Goal: Task Accomplishment & Management: Manage account settings

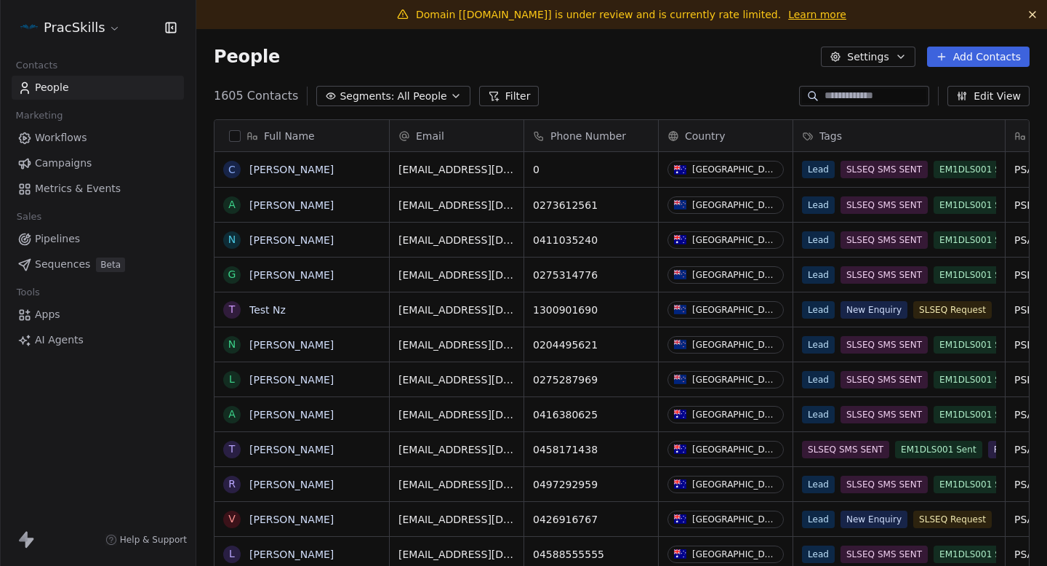
scroll to position [498, 851]
click at [93, 33] on html "PracSkills Contacts People Marketing Workflows Campaigns Metrics & Events Sales…" at bounding box center [523, 283] width 1047 height 566
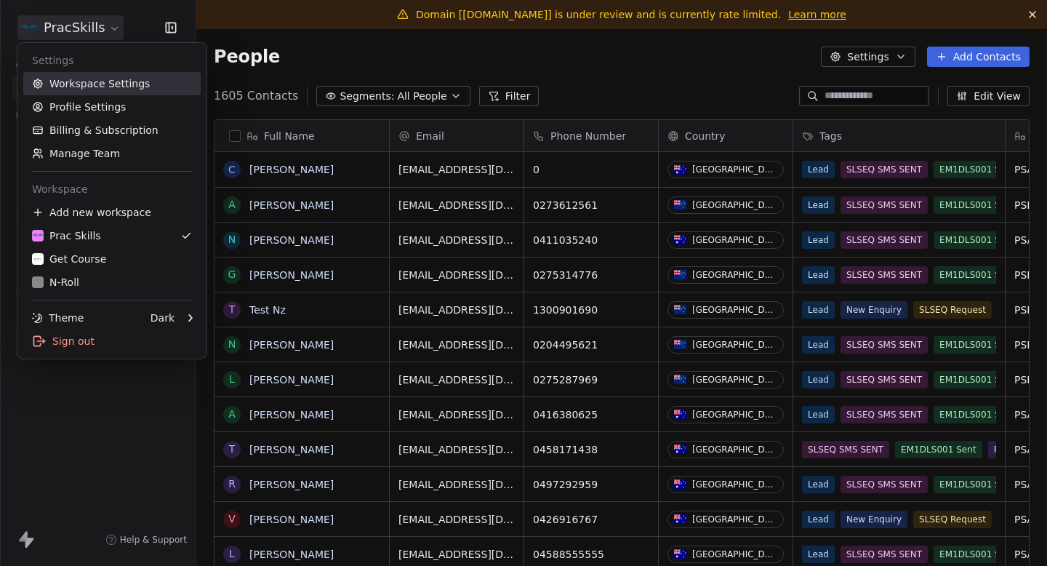
click at [85, 79] on link "Workspace Settings" at bounding box center [111, 83] width 177 height 23
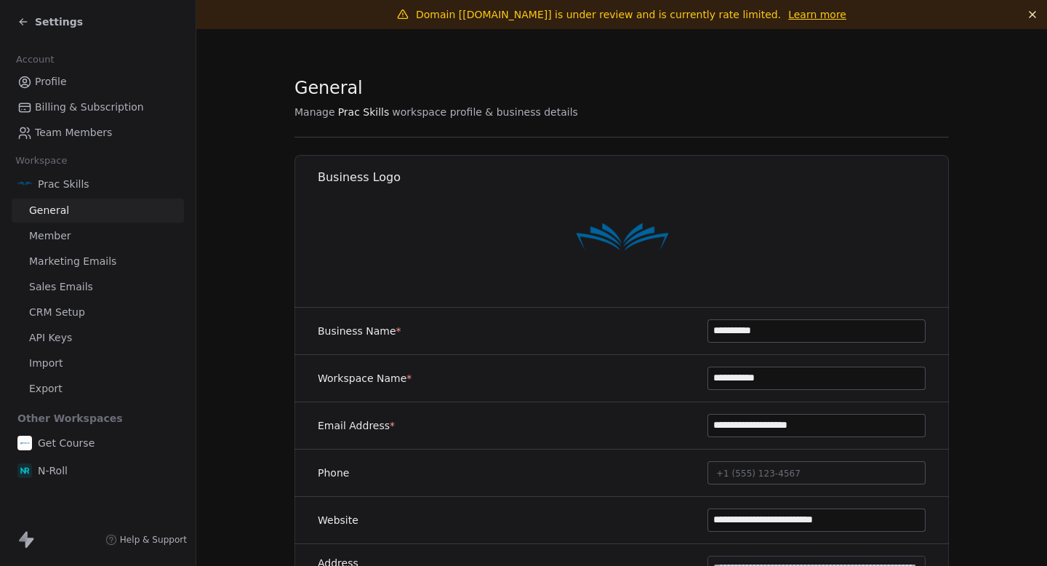
click at [78, 267] on span "Marketing Emails" at bounding box center [72, 261] width 87 height 15
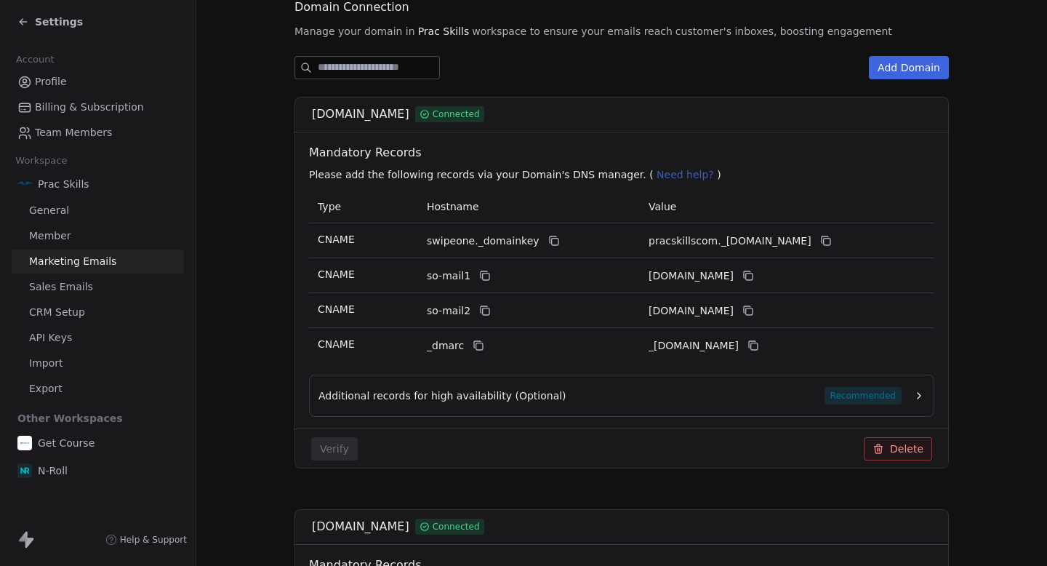
scroll to position [191, 0]
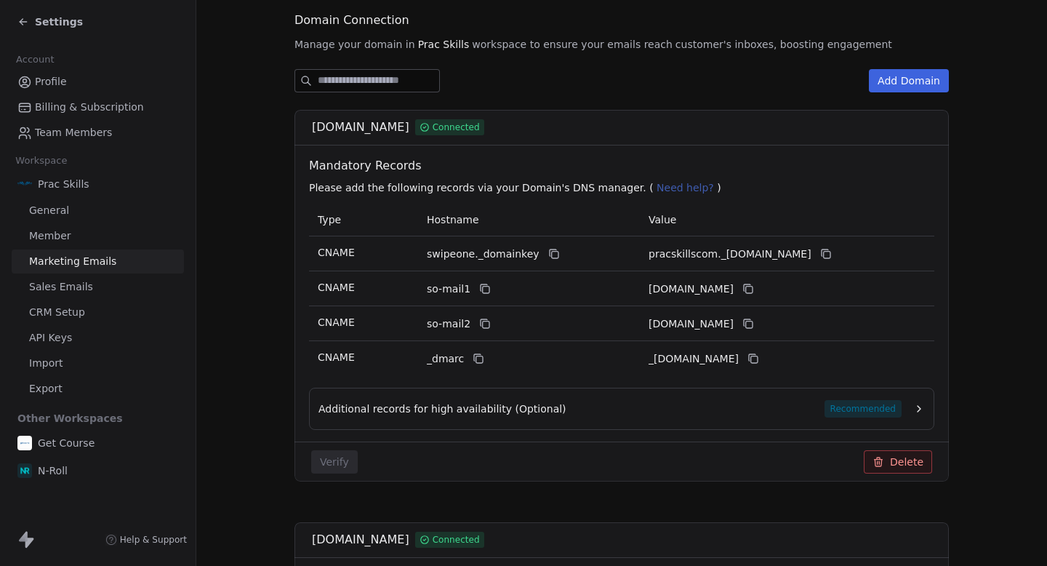
drag, startPoint x: 313, startPoint y: 127, endPoint x: 387, endPoint y: 129, distance: 74.2
click at [387, 129] on span "[DOMAIN_NAME]" at bounding box center [360, 127] width 97 height 17
copy span "[DOMAIN_NAME]"
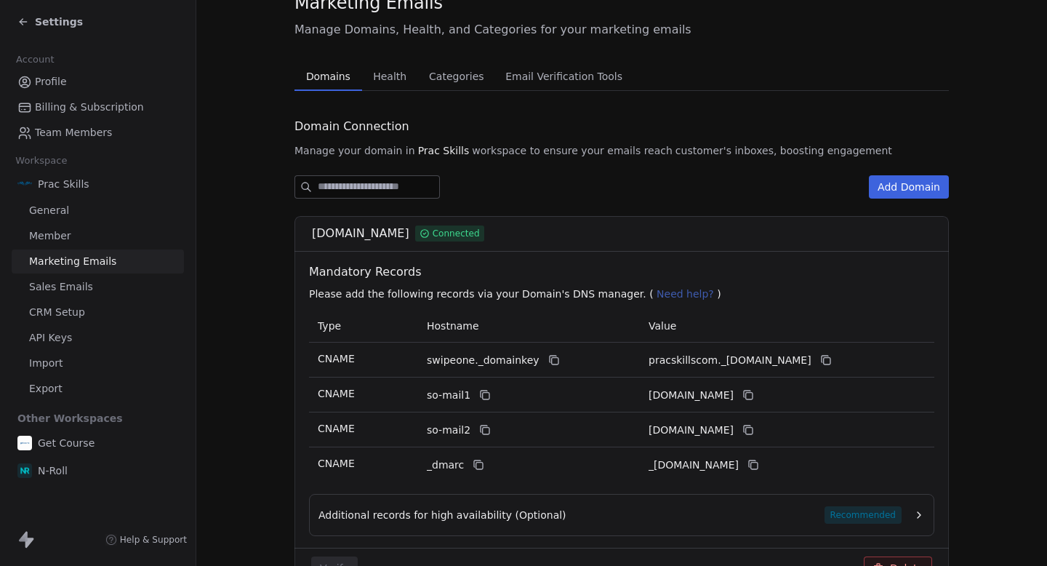
scroll to position [73, 0]
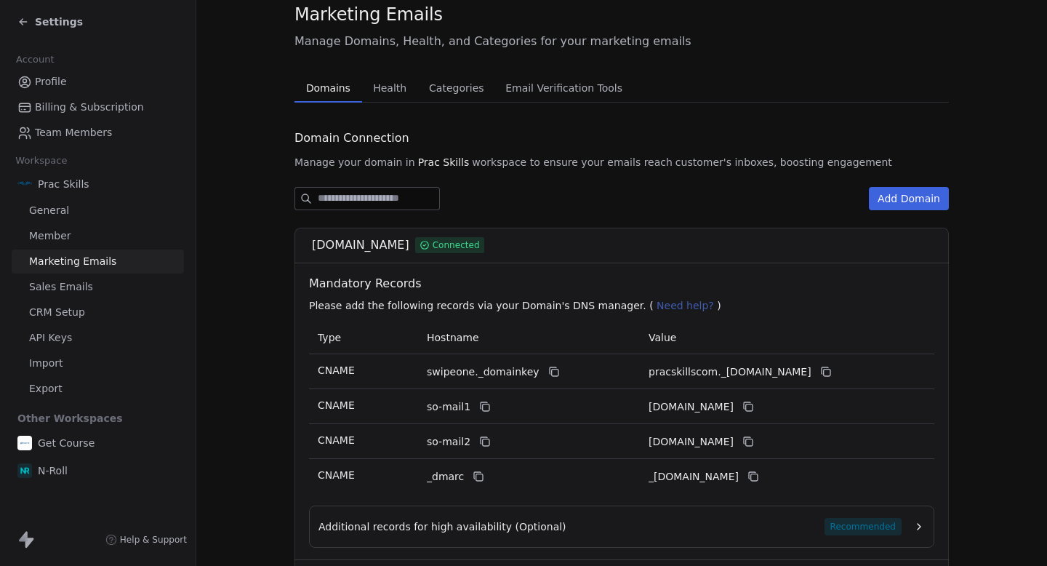
click at [30, 31] on div "Settings" at bounding box center [100, 22] width 167 height 20
click at [28, 25] on icon at bounding box center [23, 22] width 12 height 12
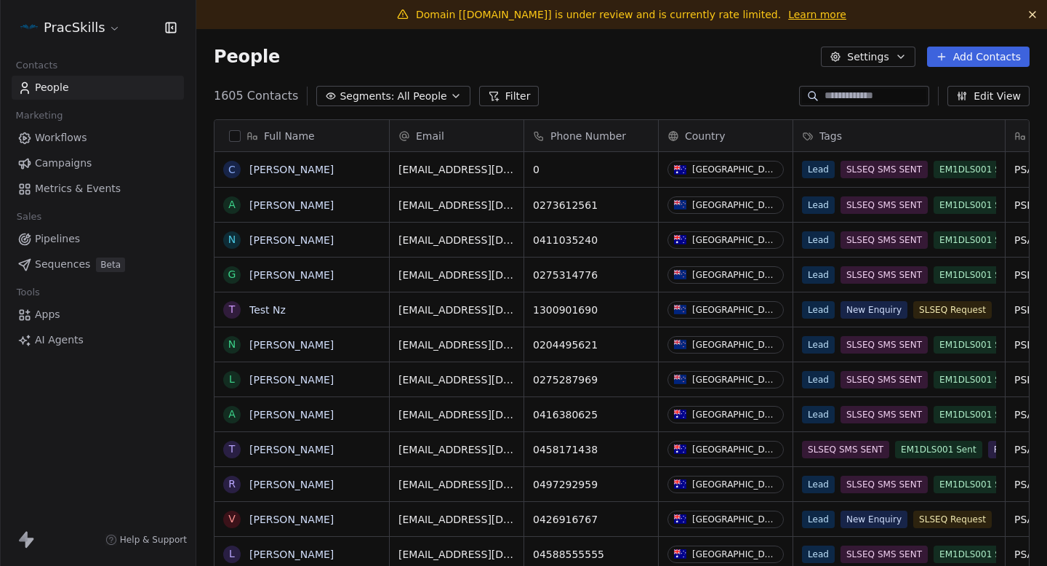
scroll to position [498, 851]
